Goal: Transaction & Acquisition: Purchase product/service

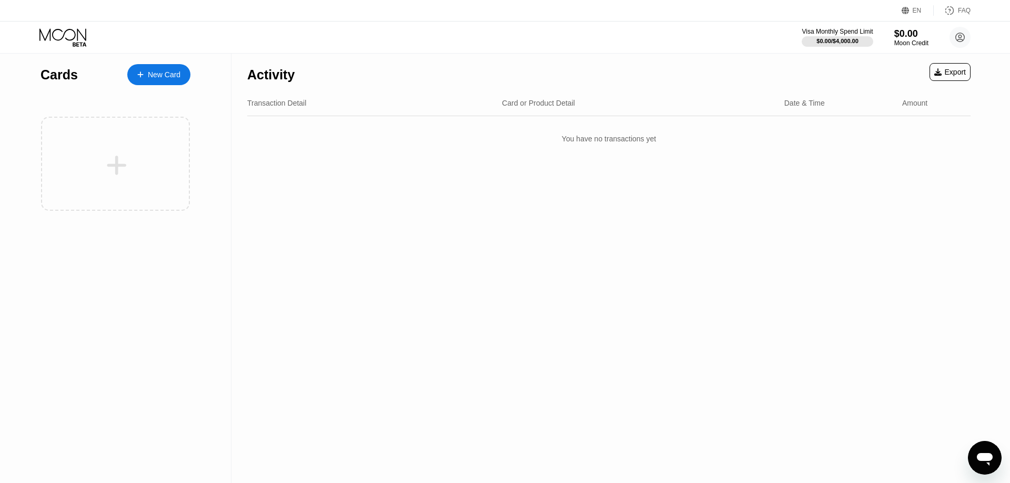
click at [153, 72] on div "New Card" at bounding box center [164, 74] width 33 height 9
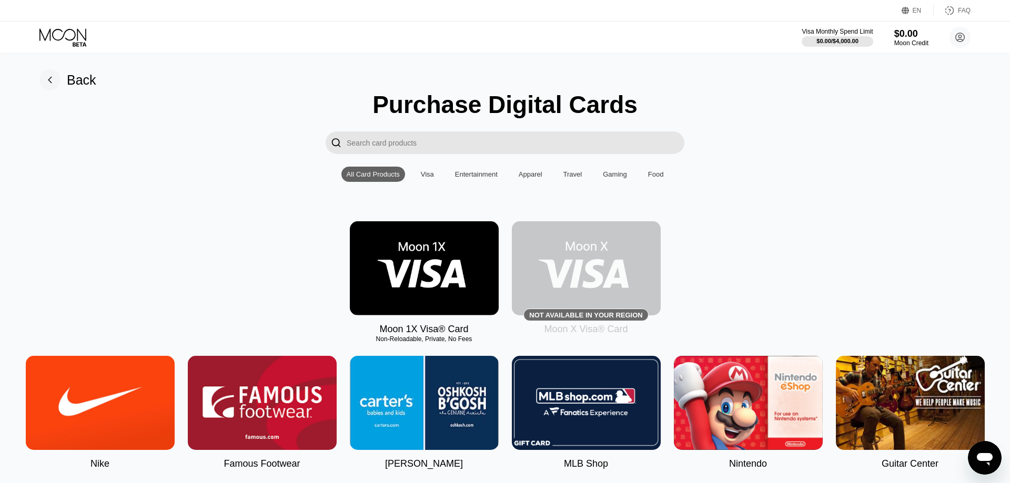
click at [432, 177] on div "Visa" at bounding box center [427, 174] width 13 height 8
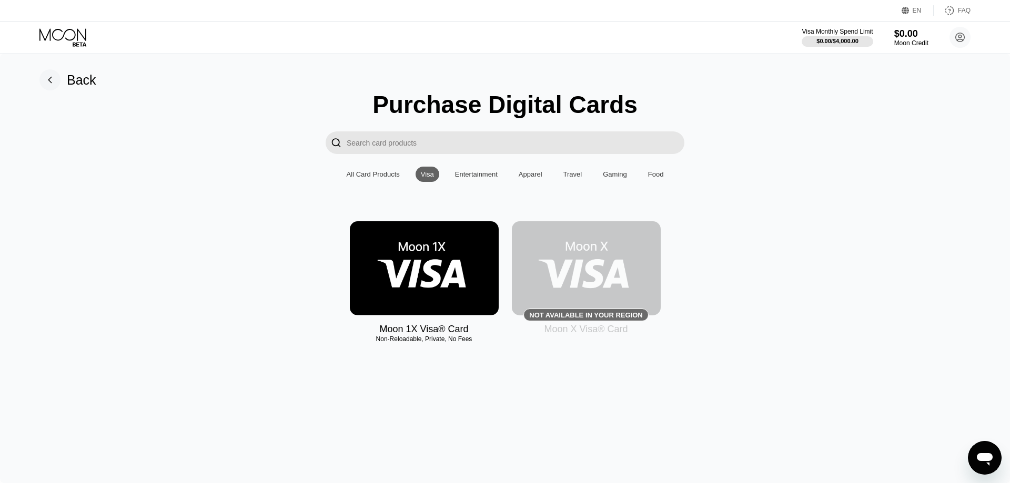
click at [433, 261] on img at bounding box center [424, 268] width 149 height 94
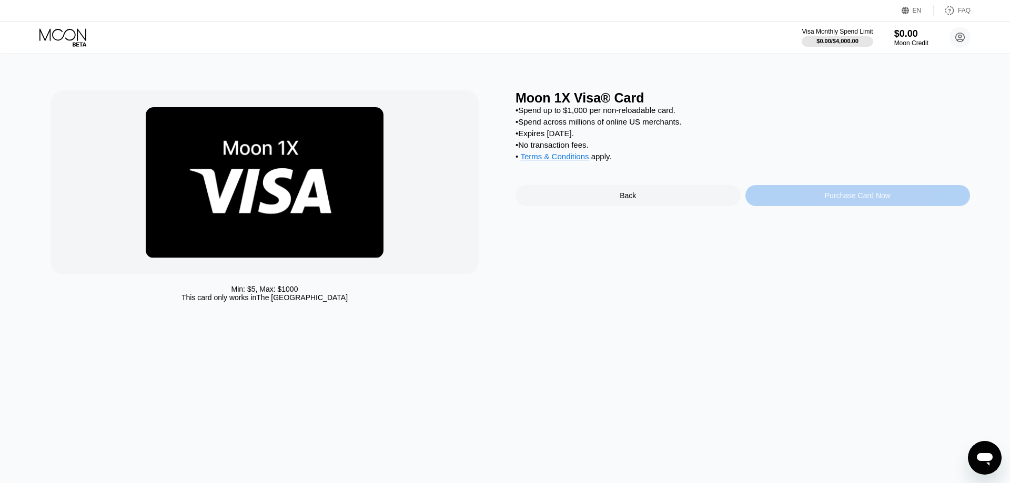
click at [881, 200] on div "Purchase Card Now" at bounding box center [858, 195] width 66 height 8
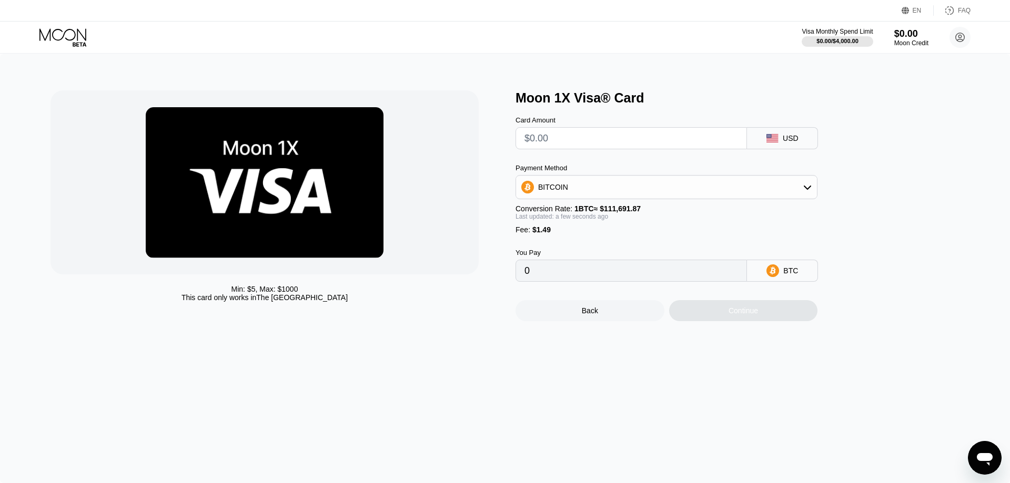
click at [595, 321] on div "Back" at bounding box center [589, 310] width 149 height 21
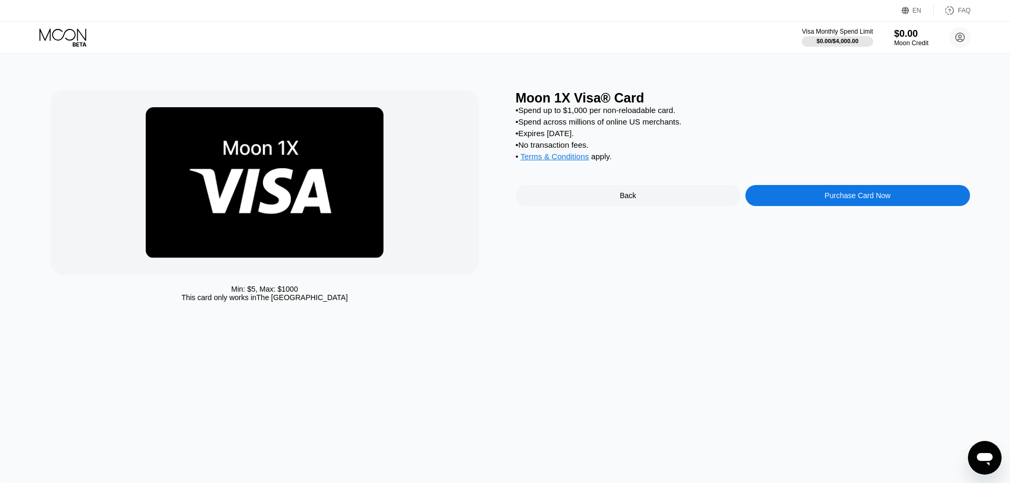
drag, startPoint x: 621, startPoint y: 166, endPoint x: 531, endPoint y: 107, distance: 107.5
click at [518, 97] on div "Moon 1X Visa® Card • Spend up to $1,000 per non-reloadable card. • Spend across…" at bounding box center [742, 198] width 454 height 217
drag, startPoint x: 545, startPoint y: 114, endPoint x: 592, endPoint y: 157, distance: 64.0
click at [579, 155] on div "• Spend up to $1,000 per non-reloadable card. • Spend across millions of online…" at bounding box center [742, 136] width 454 height 60
click at [621, 162] on div "• Terms & Conditions apply ." at bounding box center [742, 158] width 454 height 12
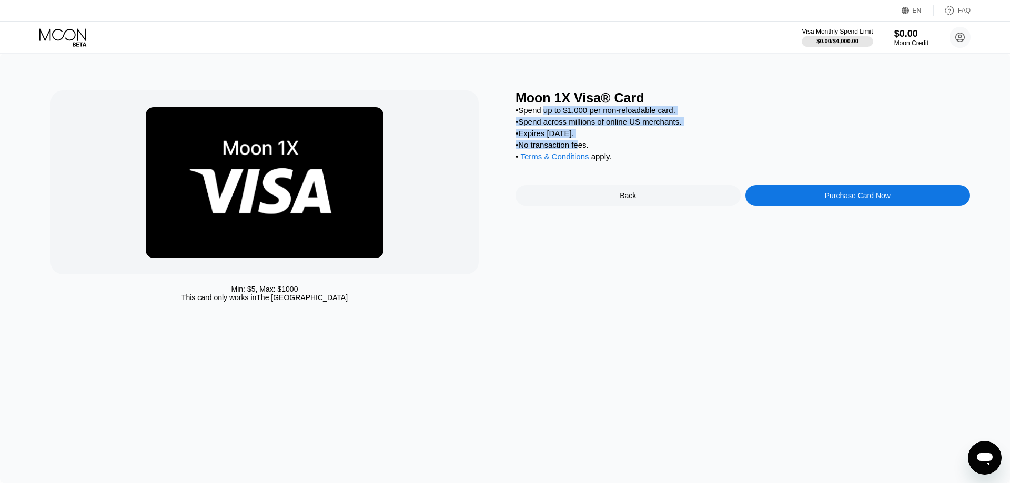
click at [632, 164] on div "• Terms & Conditions apply ." at bounding box center [742, 158] width 454 height 12
click at [614, 164] on div "• Terms & Conditions apply ." at bounding box center [742, 158] width 454 height 12
click at [609, 164] on div "• Terms & Conditions apply ." at bounding box center [742, 158] width 454 height 12
click at [584, 138] on div "• Expires [DATE]." at bounding box center [742, 133] width 454 height 9
drag, startPoint x: 615, startPoint y: 166, endPoint x: 564, endPoint y: 132, distance: 61.0
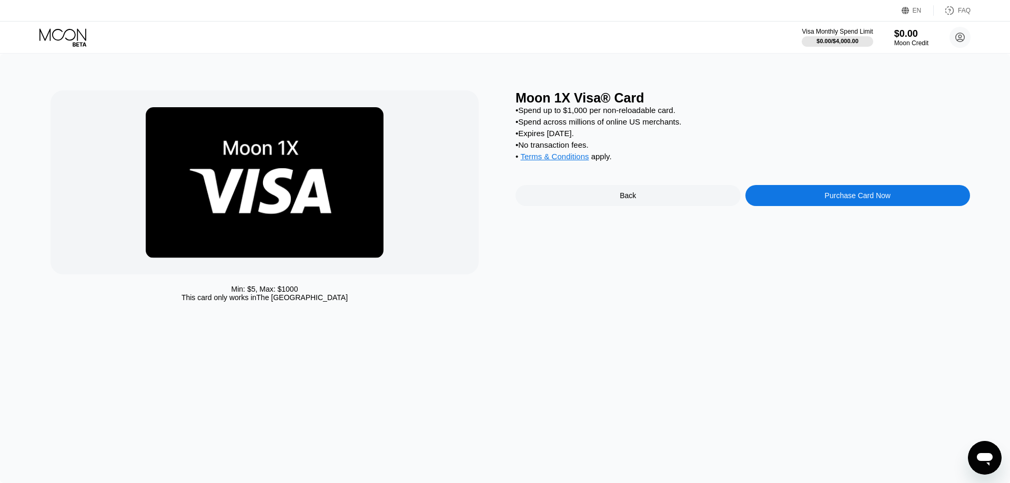
click at [564, 132] on div "• Spend up to $1,000 per non-reloadable card. • Spend across millions of online…" at bounding box center [742, 136] width 454 height 60
drag, startPoint x: 596, startPoint y: 149, endPoint x: 554, endPoint y: 139, distance: 42.7
click at [554, 148] on div "• No transaction fees." at bounding box center [742, 144] width 454 height 9
click at [557, 135] on div "• Expires [DATE]." at bounding box center [742, 133] width 454 height 9
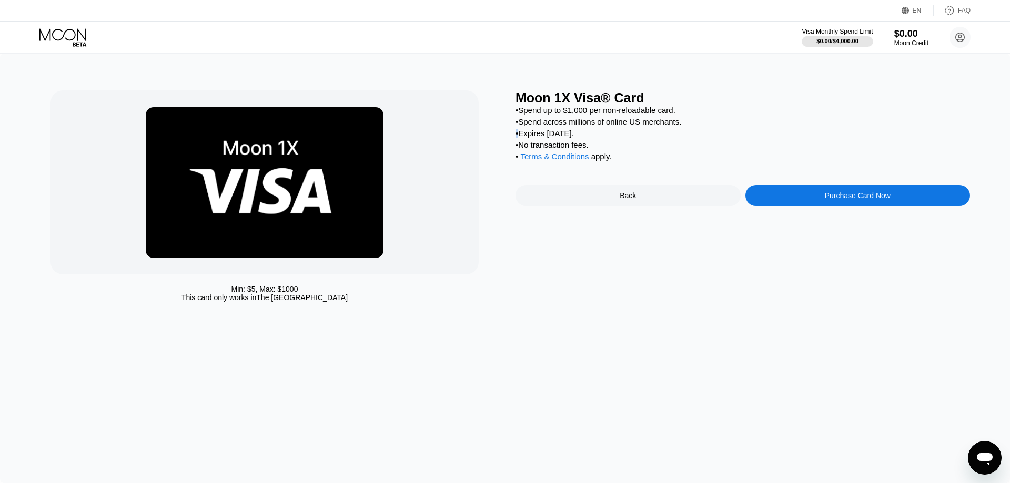
click at [557, 135] on div "• Expires [DATE]." at bounding box center [742, 133] width 454 height 9
copy div "•"
click at [655, 122] on div "• Spend across millions of online US merchants." at bounding box center [742, 121] width 454 height 9
drag, startPoint x: 594, startPoint y: 139, endPoint x: 602, endPoint y: 138, distance: 8.0
click at [601, 137] on div "• Expires [DATE]." at bounding box center [742, 133] width 454 height 9
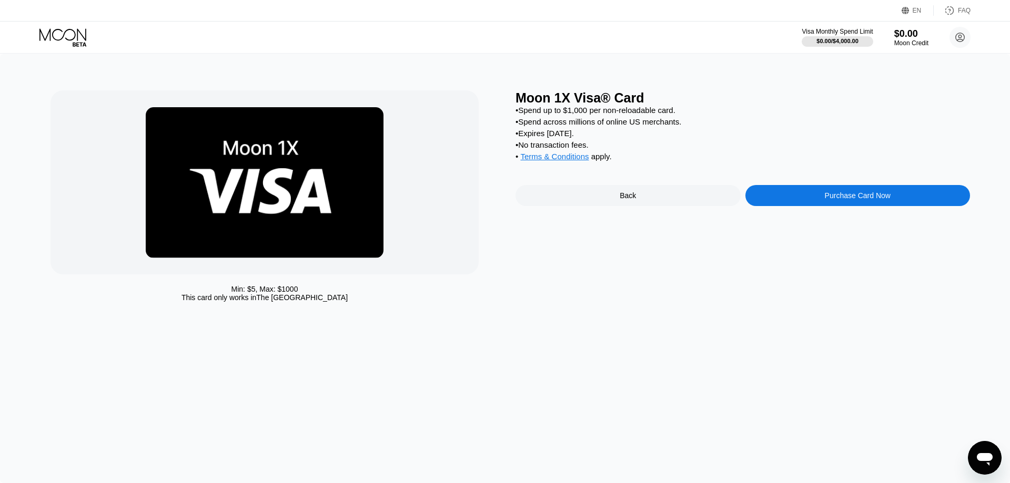
drag, startPoint x: 609, startPoint y: 152, endPoint x: 516, endPoint y: 104, distance: 104.5
click at [516, 104] on div "Moon 1X Visa® Card • Spend up to $1,000 per non-reloadable card. • Spend across…" at bounding box center [742, 198] width 454 height 217
copy div "Spend up to $1,000 per non-reloadable card. • Spend across millions of online U…"
click at [565, 138] on div "• Expires [DATE]." at bounding box center [742, 133] width 454 height 9
click at [564, 136] on div "• Expires [DATE]." at bounding box center [742, 133] width 454 height 9
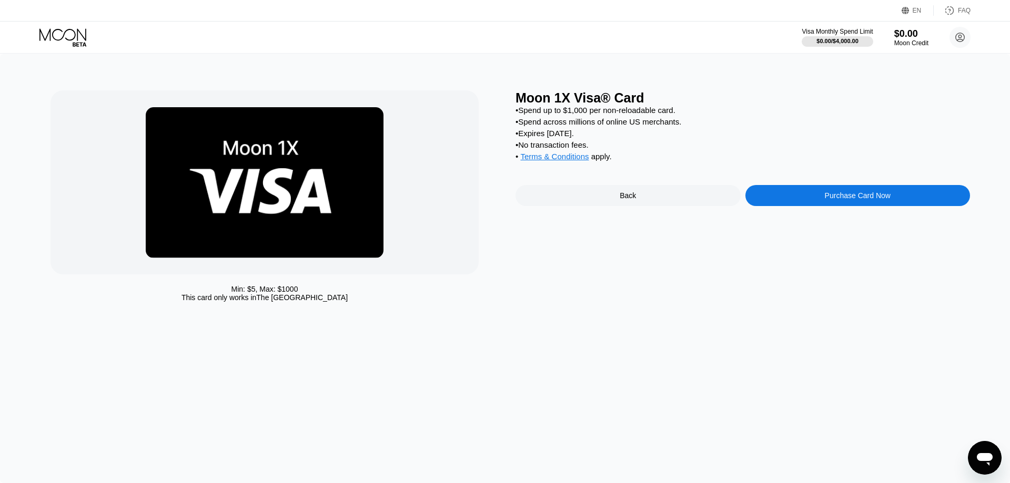
click at [564, 136] on div "• Expires [DATE]." at bounding box center [742, 133] width 454 height 9
copy div "•"
click at [78, 477] on div "Min: $ 5 , Max: $ 1000 This card only works in The United States Moon 1X Visa® …" at bounding box center [505, 269] width 1010 height 430
